Goal: Complete application form: Complete application form

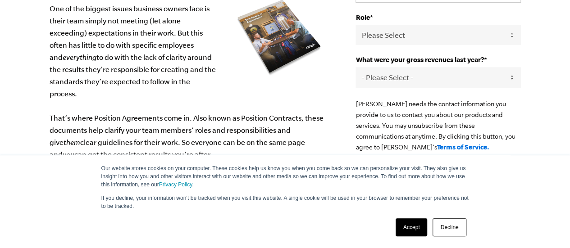
scroll to position [176, 0]
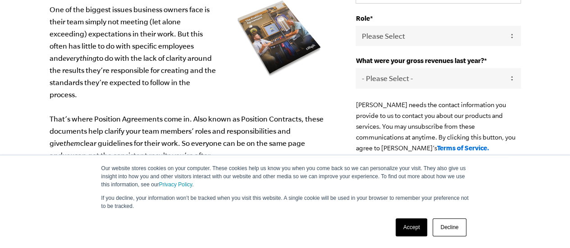
click at [449, 227] on link "Decline" at bounding box center [448, 227] width 33 height 18
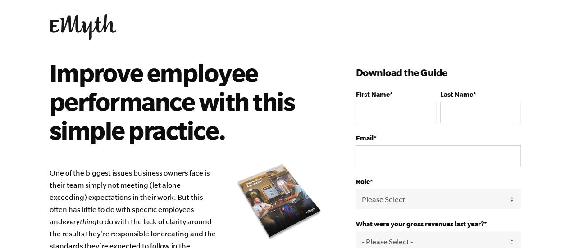
scroll to position [10, 0]
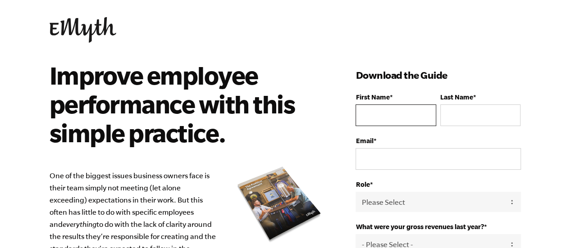
click at [396, 119] on input "First Name *" at bounding box center [395, 115] width 80 height 22
type input "sonya"
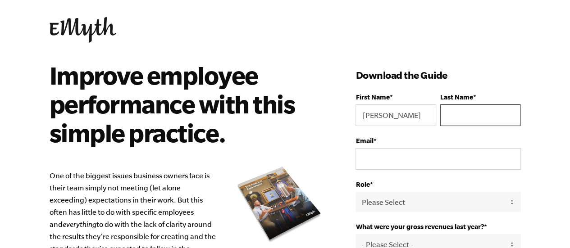
click at [475, 124] on input "Last Name *" at bounding box center [480, 115] width 80 height 22
type input "paige"
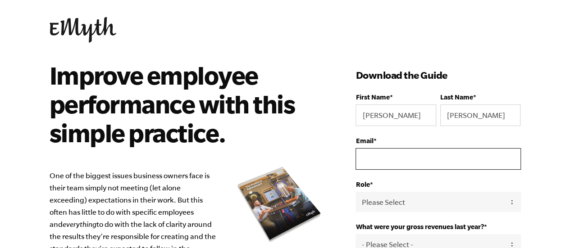
click at [464, 166] on input "Email *" at bounding box center [437, 159] width 165 height 22
type input "sonyapaige2021@gmail.com"
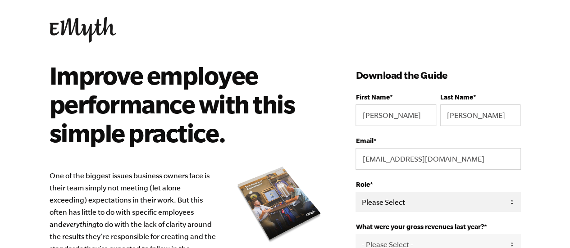
click at [453, 206] on select "Please Select Owner Partner / Co-Owner Executive Employee / Other" at bounding box center [437, 202] width 165 height 20
select select "Owner"
click at [355, 192] on select "Please Select Owner Partner / Co-Owner Executive Employee / Other" at bounding box center [437, 202] width 165 height 20
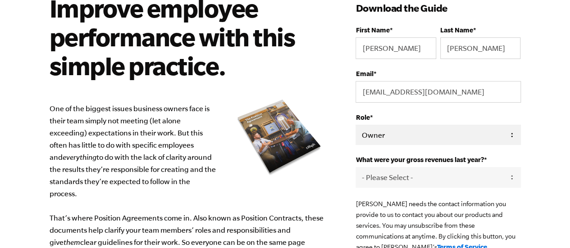
scroll to position [78, 0]
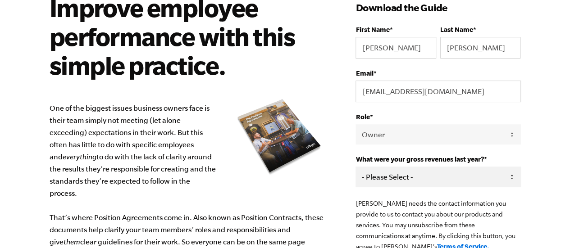
click at [398, 179] on select "- Please Select - 0-75K 76-150K 151-275K 276-500K 501-750K 751-1M 1-2.5M 2.5-5M…" at bounding box center [437, 177] width 165 height 20
select select "0-75K"
click at [355, 167] on select "- Please Select - 0-75K 76-150K 151-275K 276-500K 501-750K 751-1M 1-2.5M 2.5-5M…" at bounding box center [437, 177] width 165 height 20
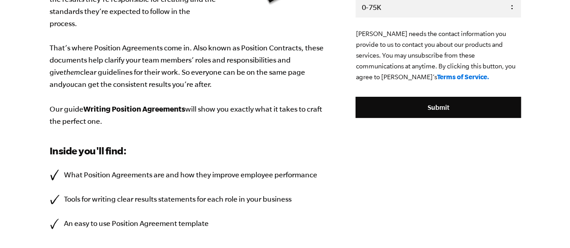
scroll to position [248, 0]
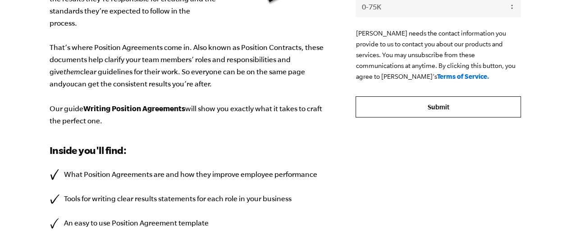
click at [440, 108] on input "Submit" at bounding box center [437, 107] width 165 height 22
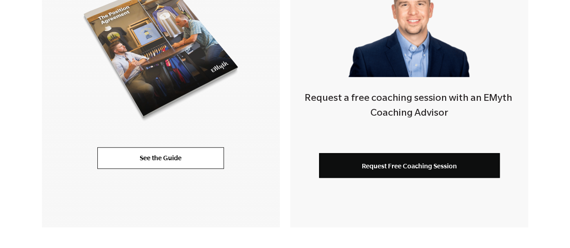
scroll to position [289, 0]
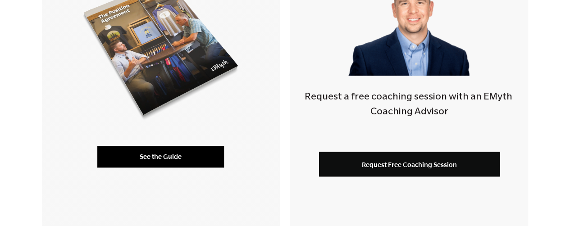
click at [173, 156] on link "See the Guide" at bounding box center [160, 157] width 127 height 22
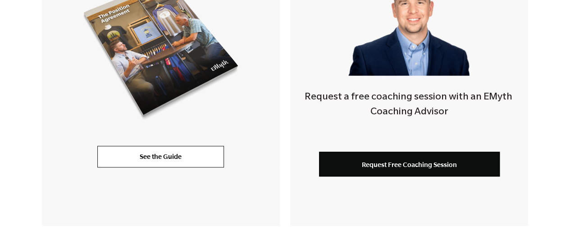
scroll to position [0, 0]
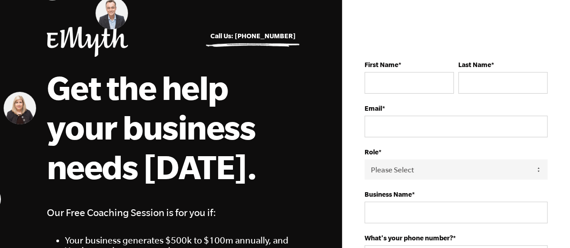
scroll to position [32, 0]
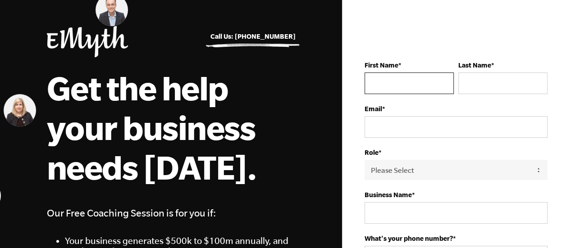
click at [380, 81] on input "First Name *" at bounding box center [408, 83] width 89 height 22
type input "sonya"
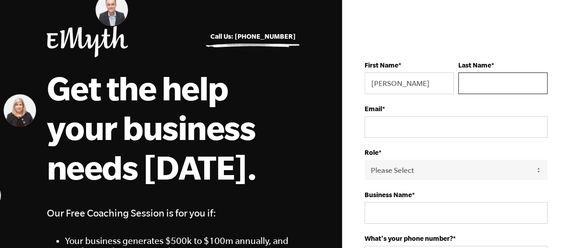
click at [507, 90] on input "Last Name *" at bounding box center [502, 83] width 89 height 22
type input "paige"
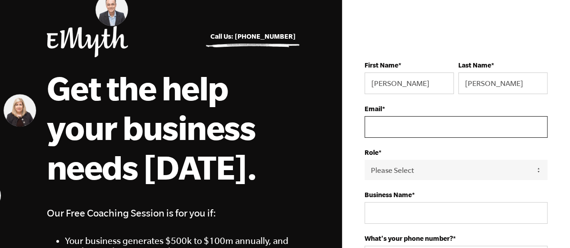
click at [453, 134] on input "Email *" at bounding box center [455, 127] width 183 height 22
type input "sonyapaige2021@gmail.com"
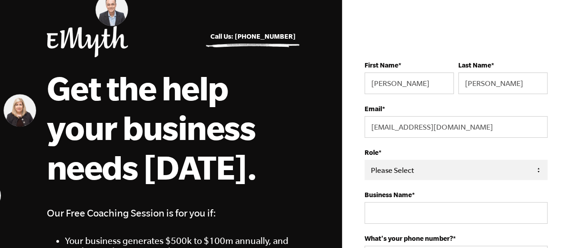
click at [398, 168] on select "Please Select Owner Partner / Co-Owner Executive Employee / Other" at bounding box center [455, 170] width 183 height 20
select select "Owner"
click at [364, 160] on select "Please Select Owner Partner / Co-Owner Executive Employee / Other" at bounding box center [455, 170] width 183 height 20
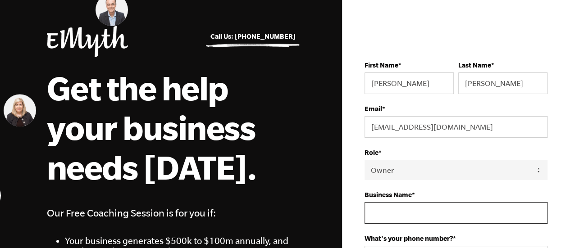
click at [379, 219] on input "Business Name *" at bounding box center [455, 213] width 183 height 22
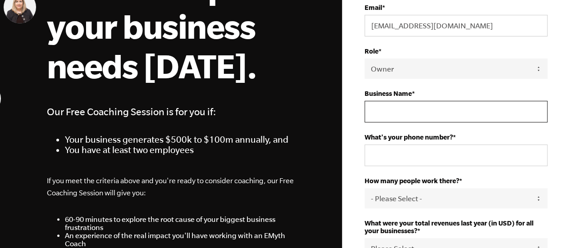
scroll to position [134, 0]
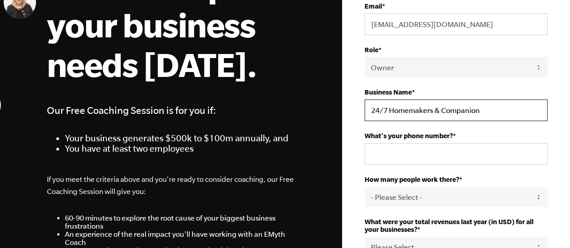
click at [433, 111] on input "24/7 Homemakers & Companion" at bounding box center [455, 110] width 183 height 22
click at [481, 110] on input "24/7 Homemakers & Companion" at bounding box center [455, 110] width 183 height 22
type input "24/7 Homemakers & Companions Services"
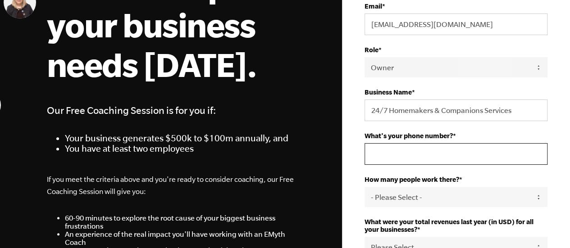
click at [477, 158] on input "What's your phone number? *" at bounding box center [455, 154] width 183 height 22
type input "239-672-3806"
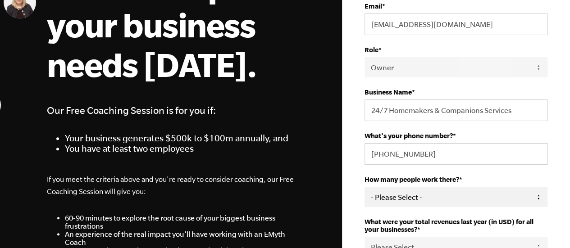
click at [465, 193] on select "- Please Select - 50+ 35-49 20-34 10-19 4-9 1-3 0 tfa_105 tfa_106 tfa_107 tfa_1…" at bounding box center [455, 197] width 183 height 20
select select "3-5"
click at [364, 187] on select "- Please Select - 50+ 35-49 20-34 10-19 4-9 1-3 0 tfa_105 tfa_106 tfa_107 tfa_1…" at bounding box center [455, 197] width 183 height 20
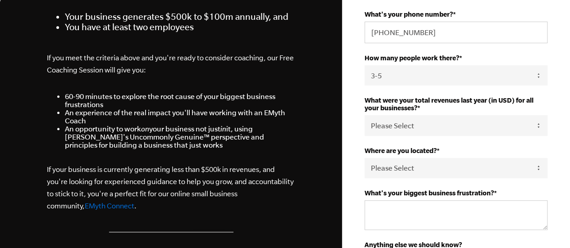
scroll to position [264, 0]
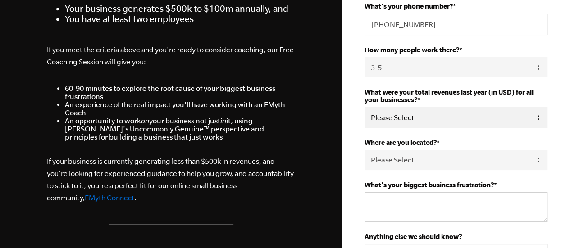
click at [497, 117] on select "Please Select 0-75K 76-150K 151-275K 276-500K 501-750K 751-1M 1-2.5M 2.5-5M 5-1…" at bounding box center [455, 117] width 183 height 20
select select "0-75K"
click at [364, 107] on select "Please Select 0-75K 76-150K 151-275K 276-500K 501-750K 751-1M 1-2.5M 2.5-5M 5-1…" at bounding box center [455, 117] width 183 height 20
click at [484, 163] on select "Please Select United States Afghanistan Åland Islands Albania Algeria American …" at bounding box center [455, 160] width 183 height 20
select select "United States"
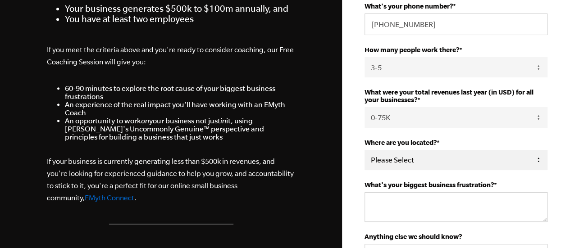
click at [364, 150] on select "Please Select United States Afghanistan Åland Islands Albania Algeria American …" at bounding box center [455, 160] width 183 height 20
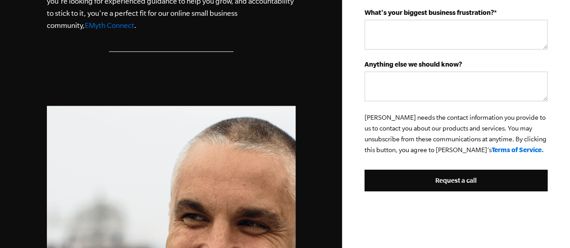
scroll to position [437, 0]
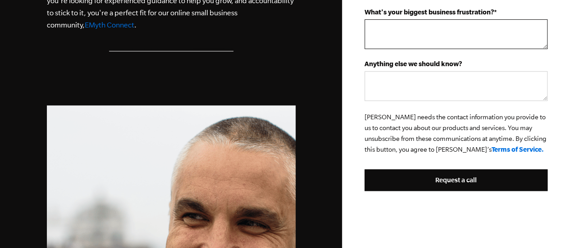
click at [410, 30] on textarea "What's your biggest business frustration? *" at bounding box center [455, 34] width 183 height 30
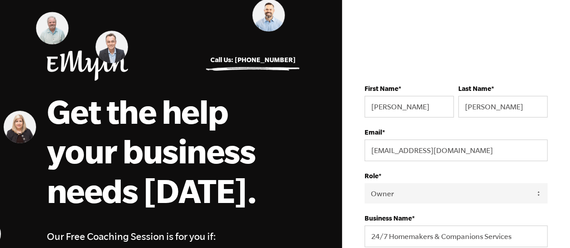
scroll to position [0, 0]
